Goal: Transaction & Acquisition: Subscribe to service/newsletter

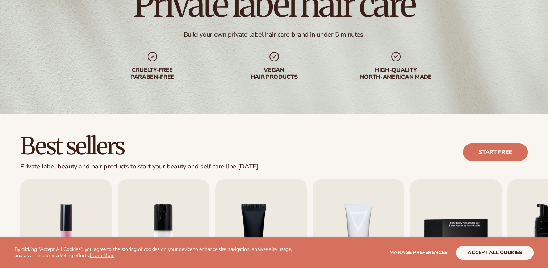
scroll to position [81, 0]
click at [460, 253] on button "accept all cookies" at bounding box center [495, 252] width 78 height 14
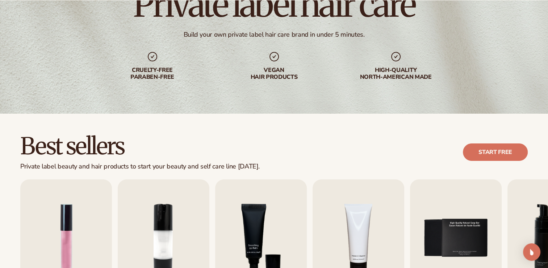
scroll to position [229, 0]
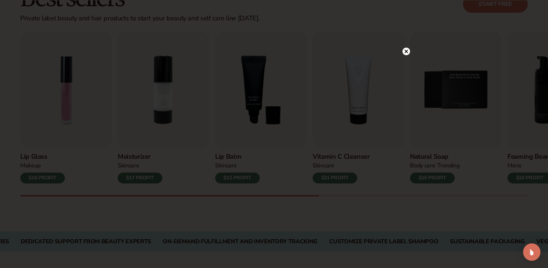
click at [406, 53] on circle at bounding box center [407, 51] width 8 height 8
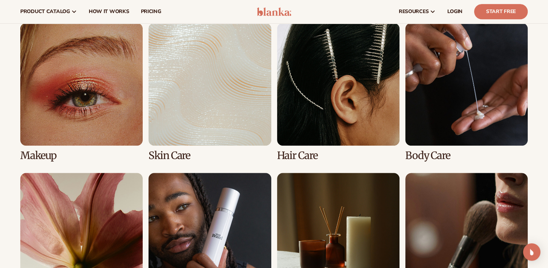
scroll to position [531, 0]
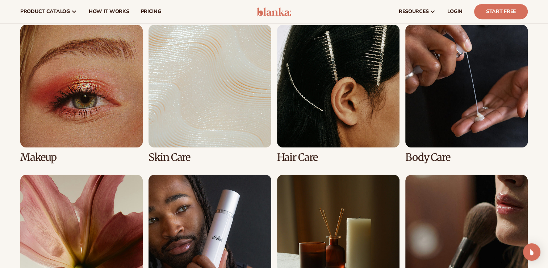
click at [319, 92] on link "3 / 8" at bounding box center [338, 94] width 123 height 138
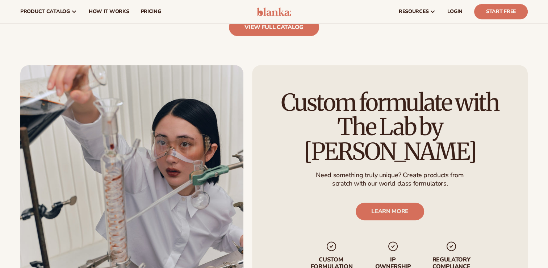
scroll to position [798, 0]
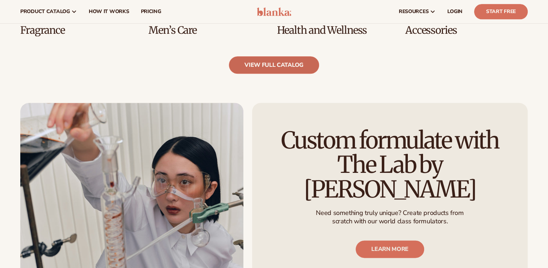
click at [293, 59] on link "view full catalog" at bounding box center [274, 64] width 90 height 17
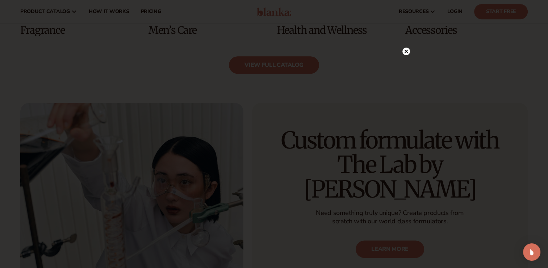
click at [405, 53] on circle at bounding box center [407, 51] width 8 height 8
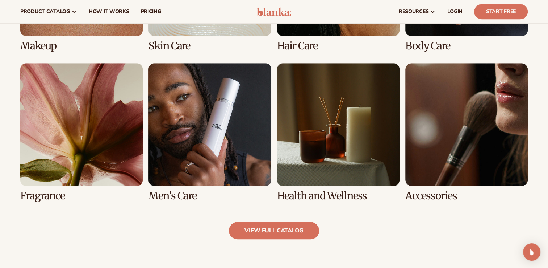
scroll to position [632, 0]
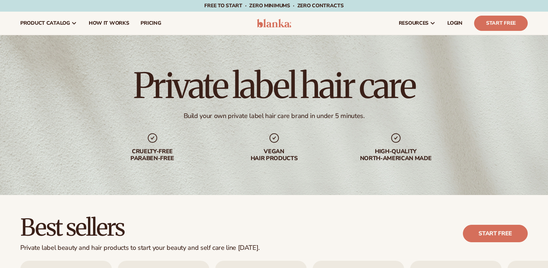
scroll to position [183, 0]
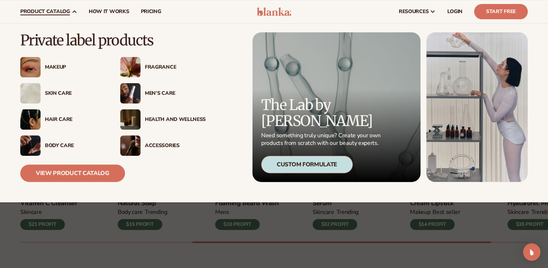
click at [59, 117] on div "Hair Care" at bounding box center [75, 119] width 61 height 6
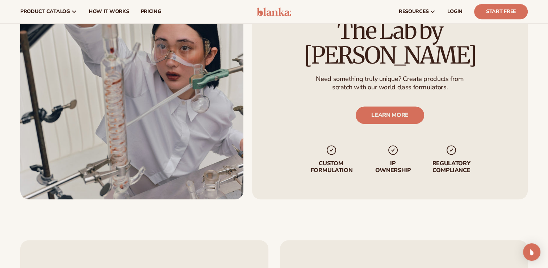
scroll to position [930, 0]
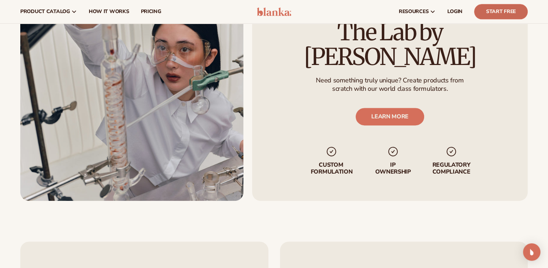
click at [483, 12] on link "Start Free" at bounding box center [502, 11] width 54 height 15
